Goal: Go to known website: Go to known website

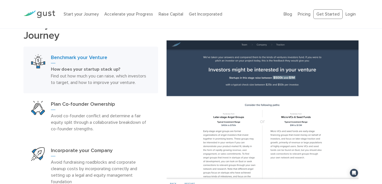
scroll to position [198, 0]
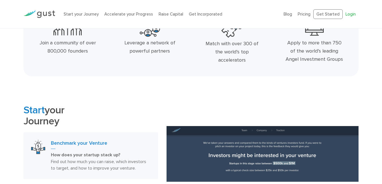
click at [353, 14] on link "Login" at bounding box center [350, 14] width 10 height 5
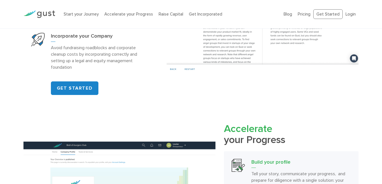
scroll to position [254, 0]
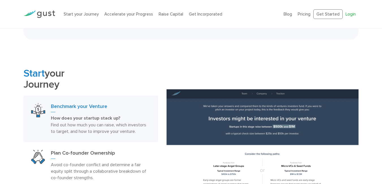
click at [353, 15] on link "Login" at bounding box center [350, 14] width 10 height 5
